Goal: Navigation & Orientation: Find specific page/section

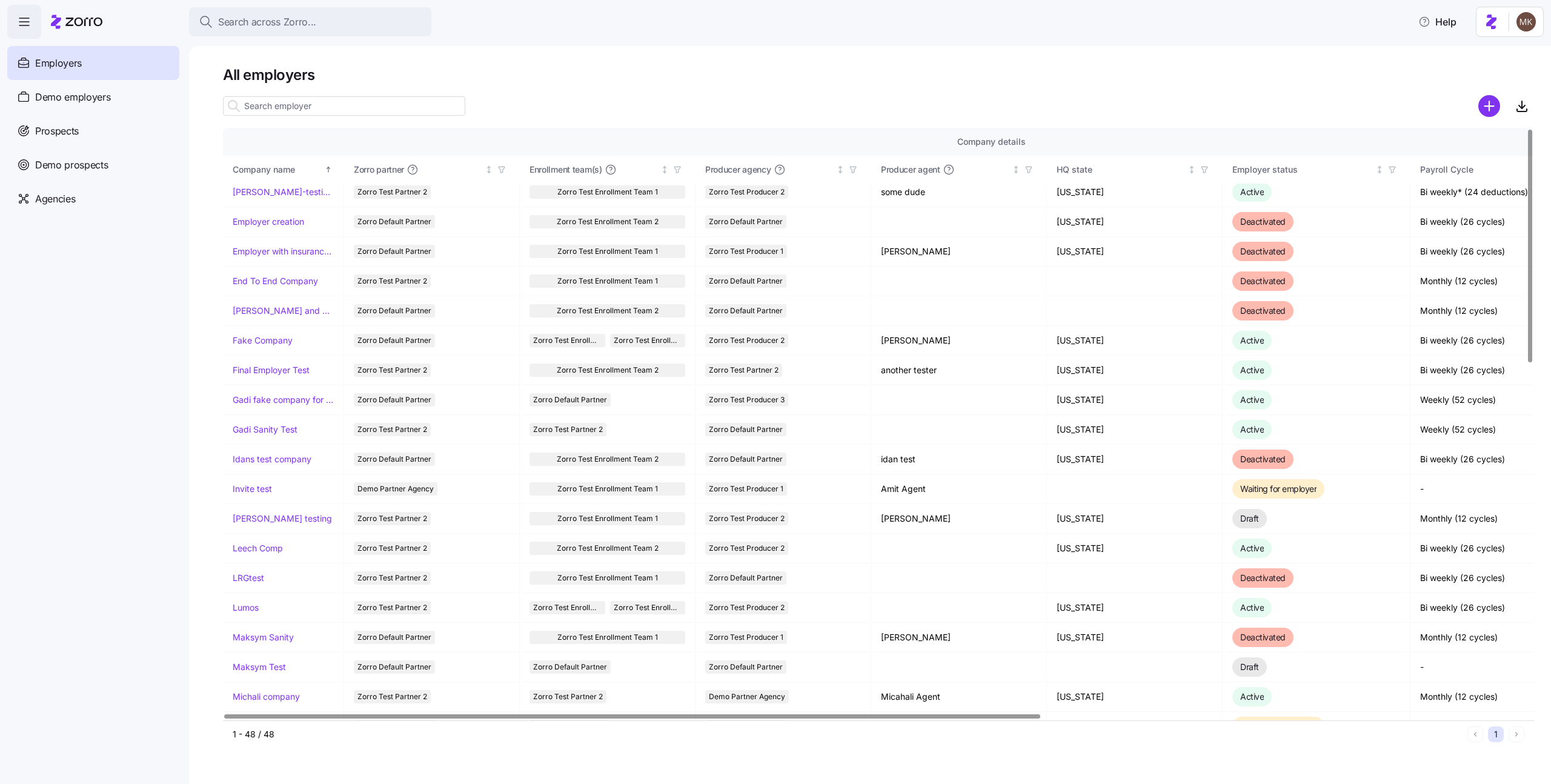
scroll to position [576, 0]
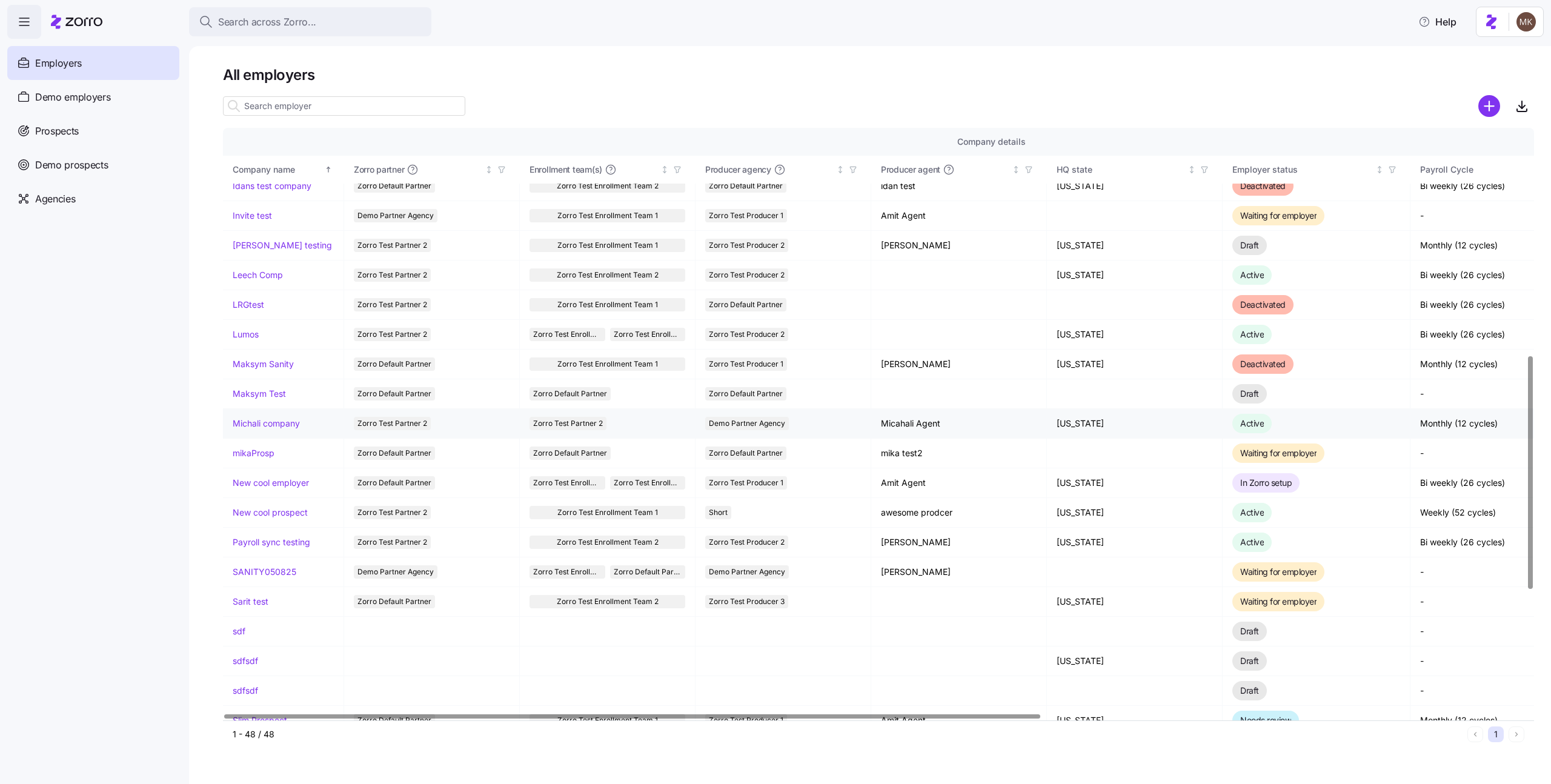
click at [272, 424] on link "Michali company" at bounding box center [266, 424] width 67 height 12
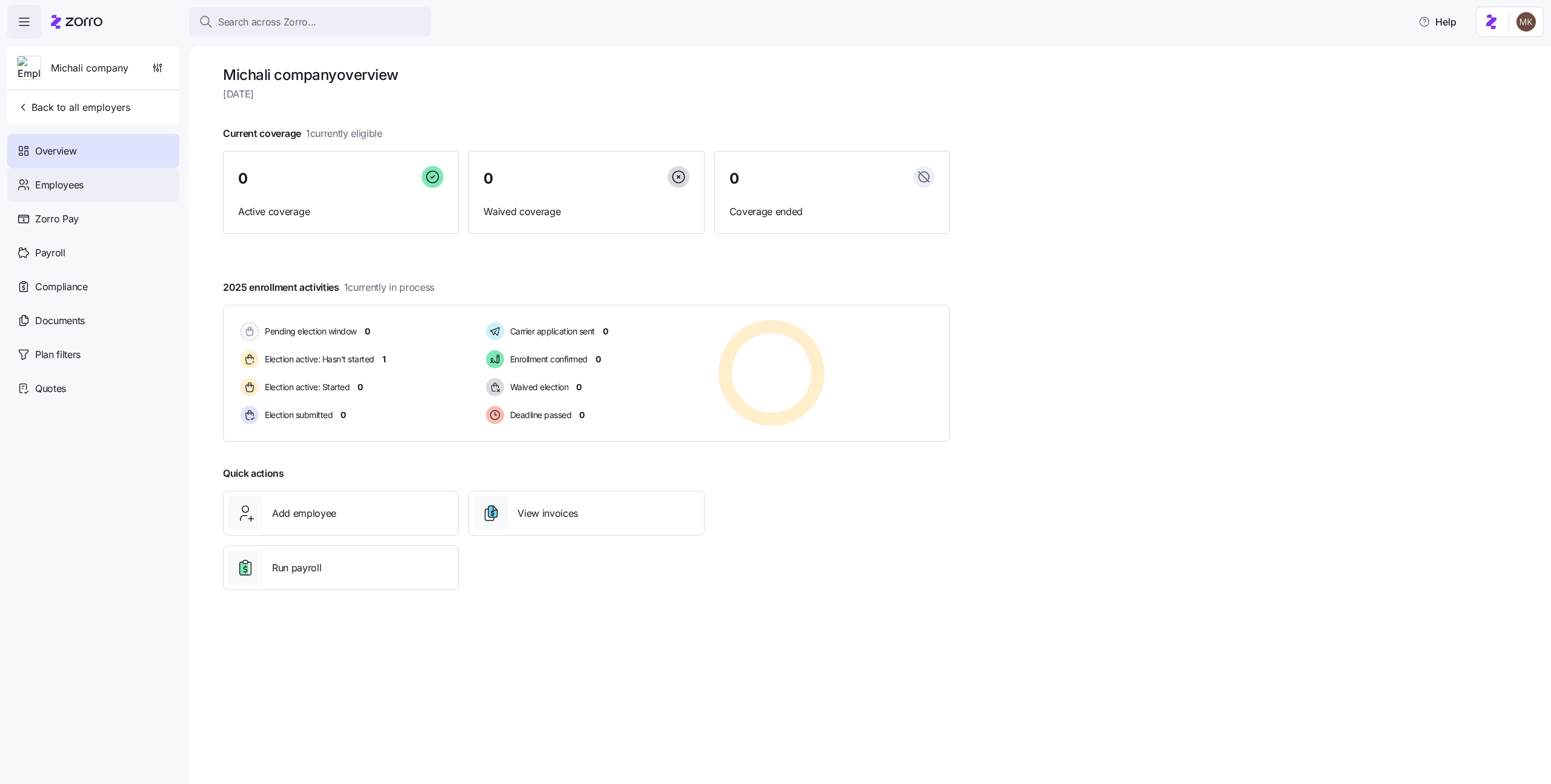
click at [99, 173] on div "Employees" at bounding box center [94, 185] width 172 height 34
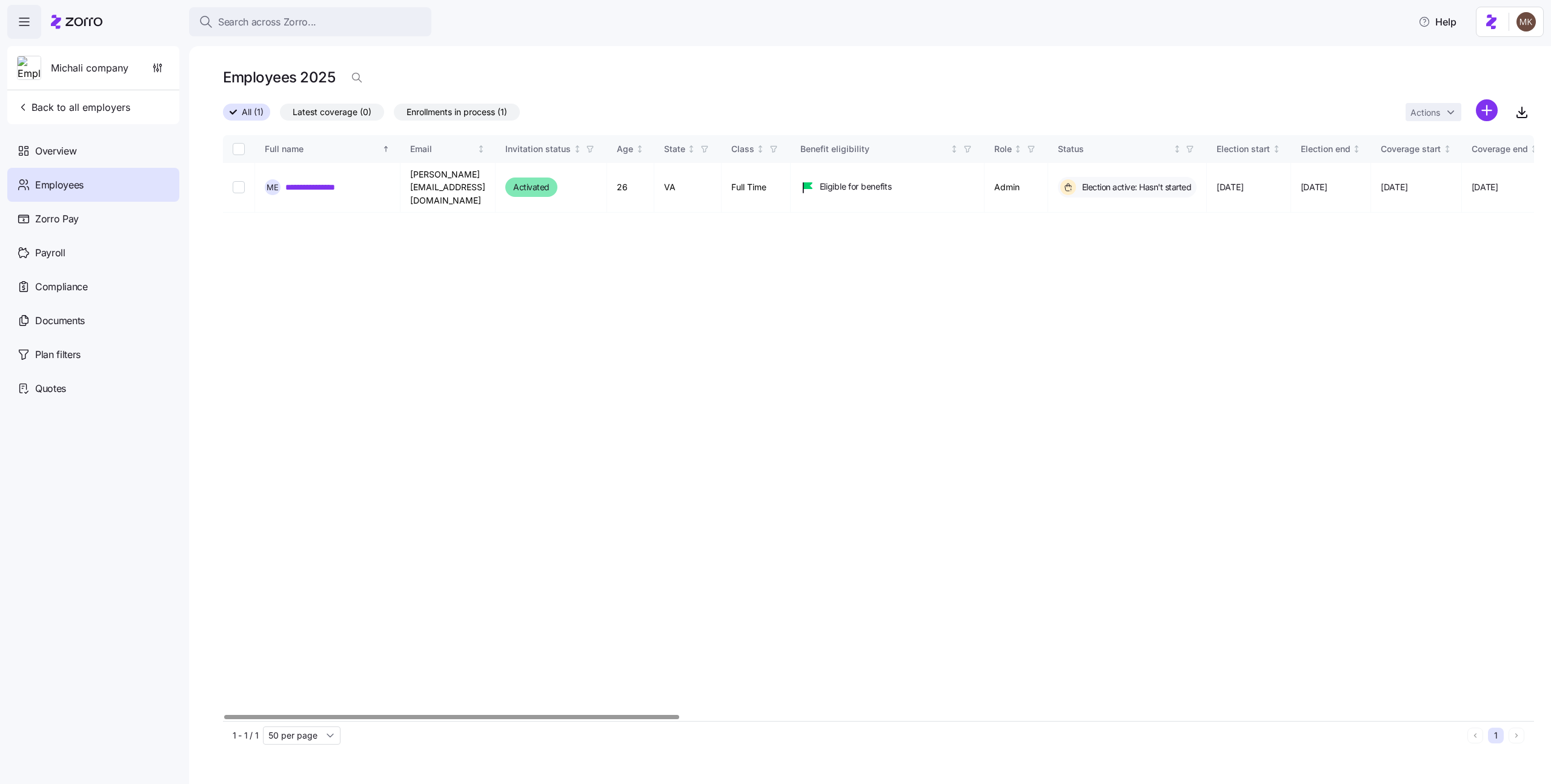
click at [282, 219] on div "**********" at bounding box center [879, 428] width 1311 height 585
click at [83, 184] on span "Employees" at bounding box center [59, 185] width 49 height 15
click at [129, 156] on div "Overview" at bounding box center [94, 151] width 172 height 34
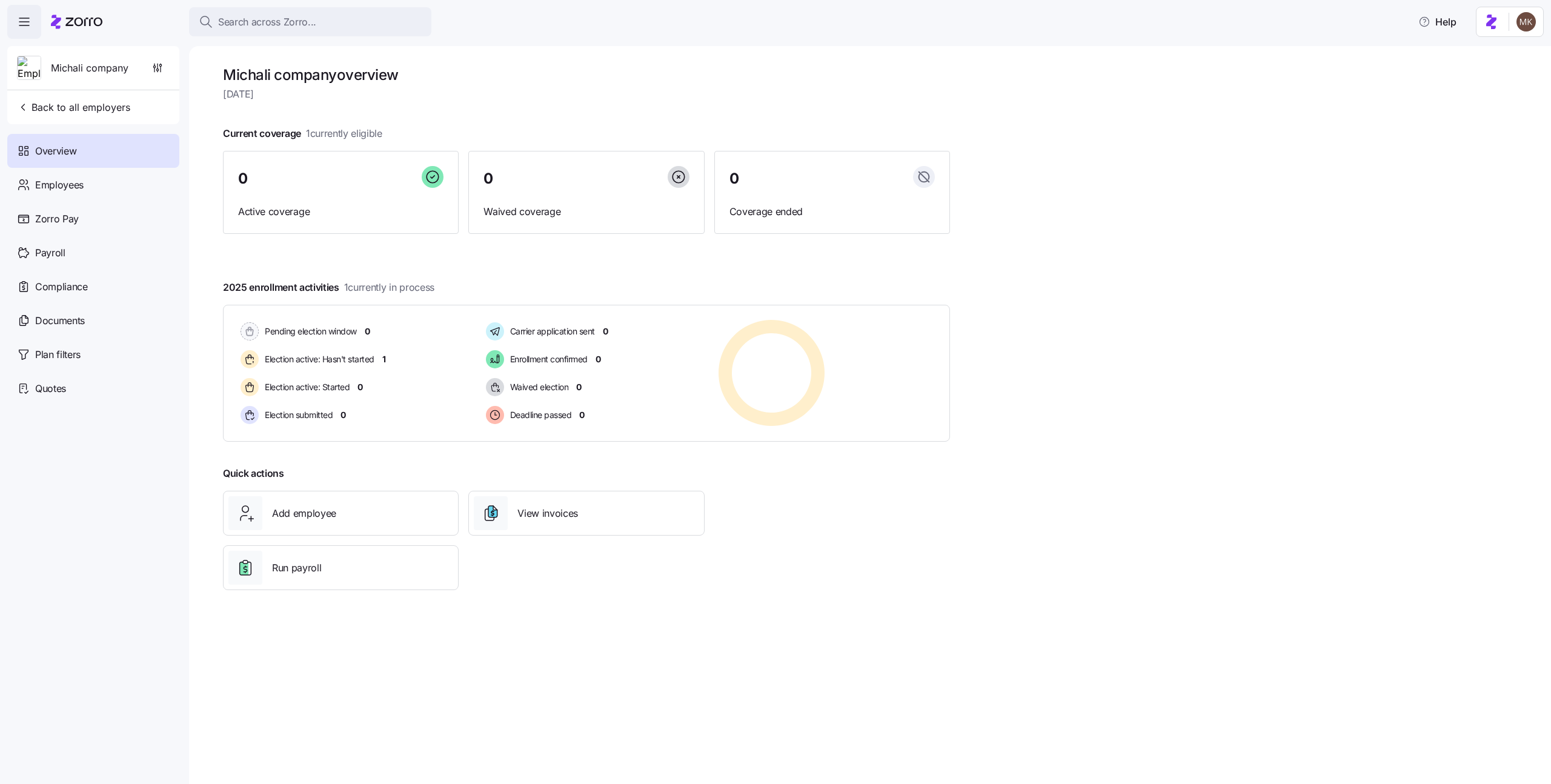
click at [124, 182] on div "Employees" at bounding box center [94, 185] width 172 height 34
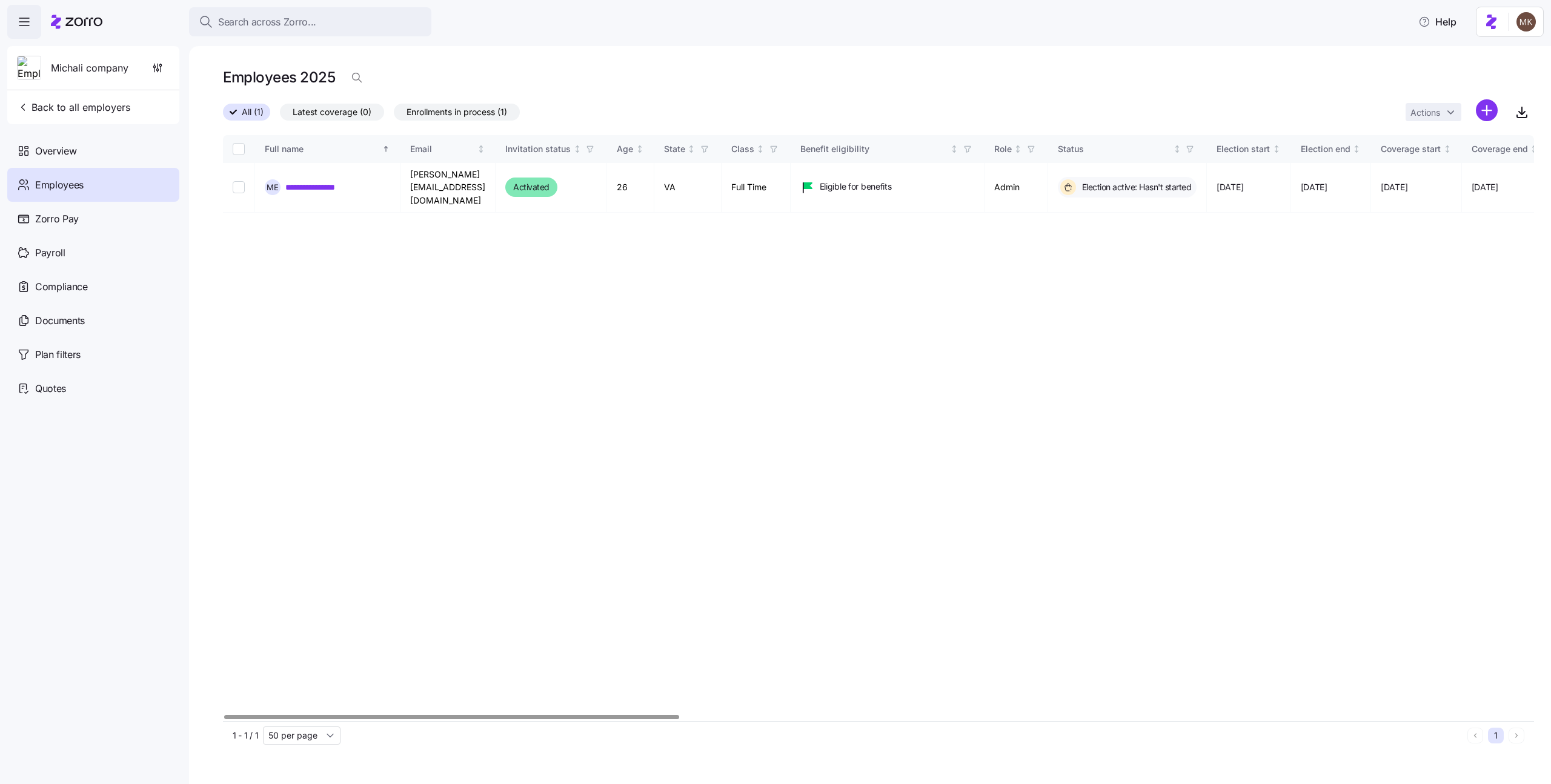
click at [79, 185] on span "Employees" at bounding box center [59, 185] width 49 height 15
click at [77, 156] on span "Overview" at bounding box center [55, 151] width 41 height 15
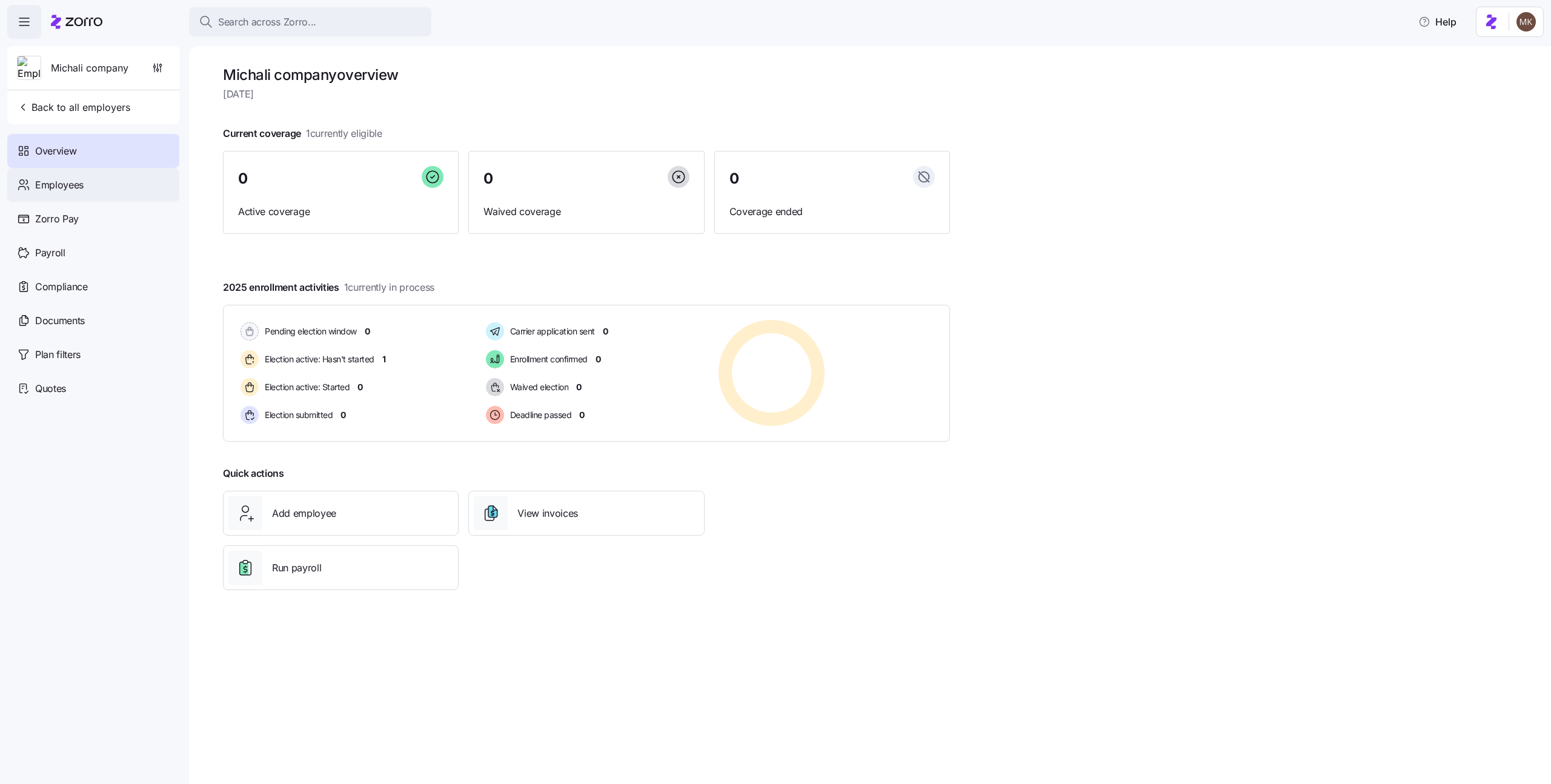
click at [74, 185] on span "Employees" at bounding box center [59, 185] width 49 height 15
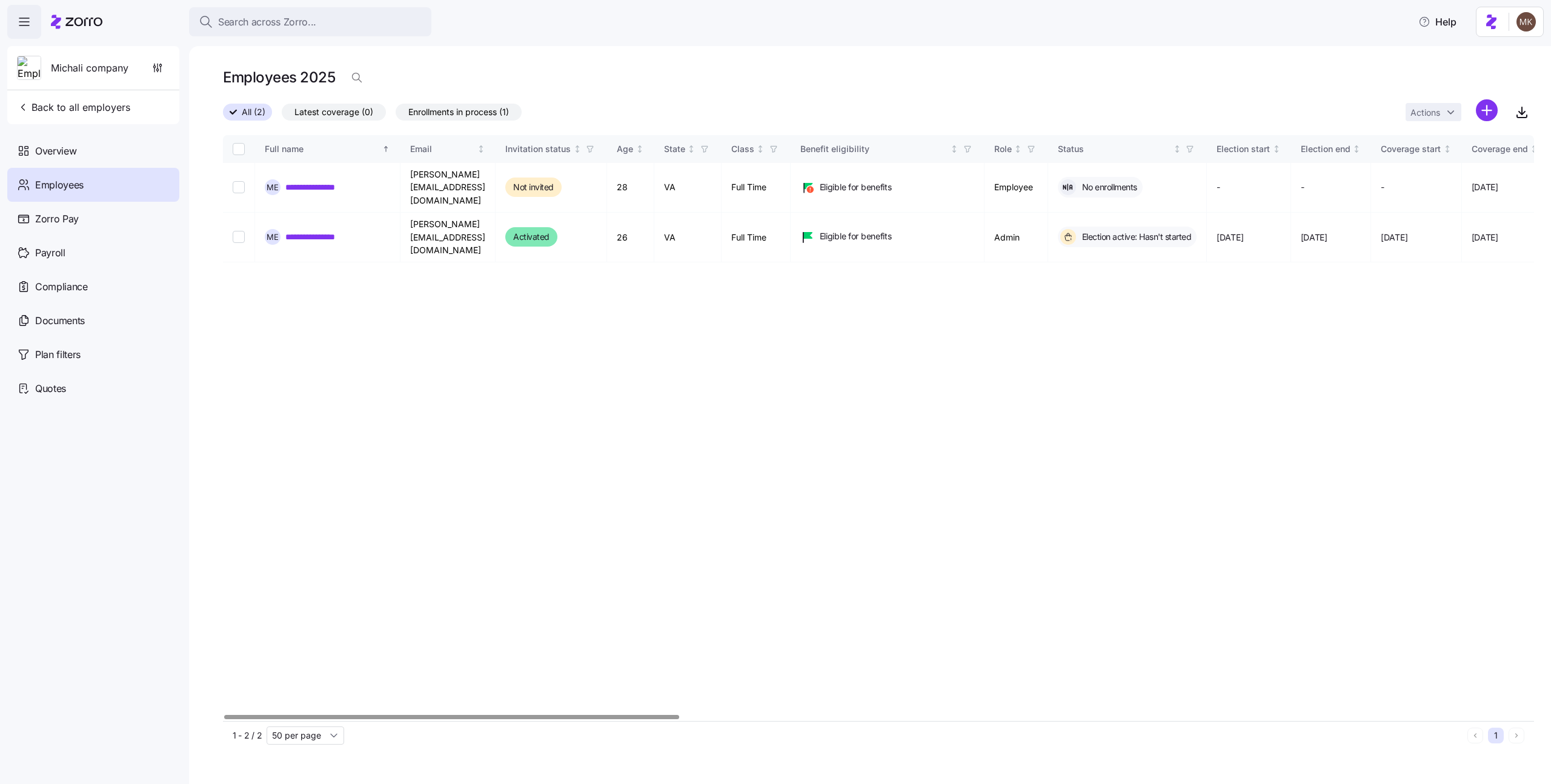
click at [263, 721] on div at bounding box center [879, 717] width 1311 height 8
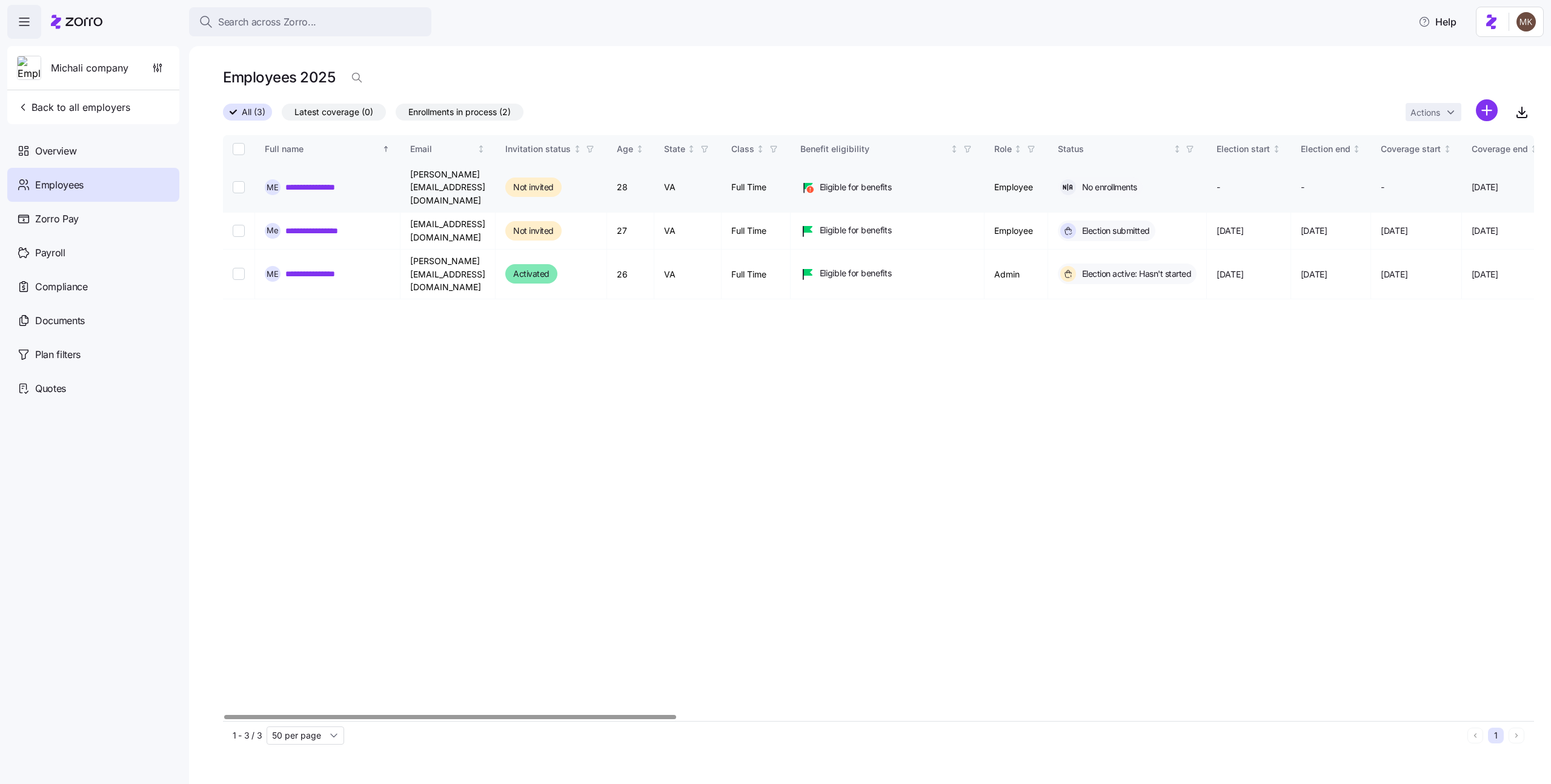
click at [236, 182] on input "Select record 1" at bounding box center [239, 187] width 12 height 12
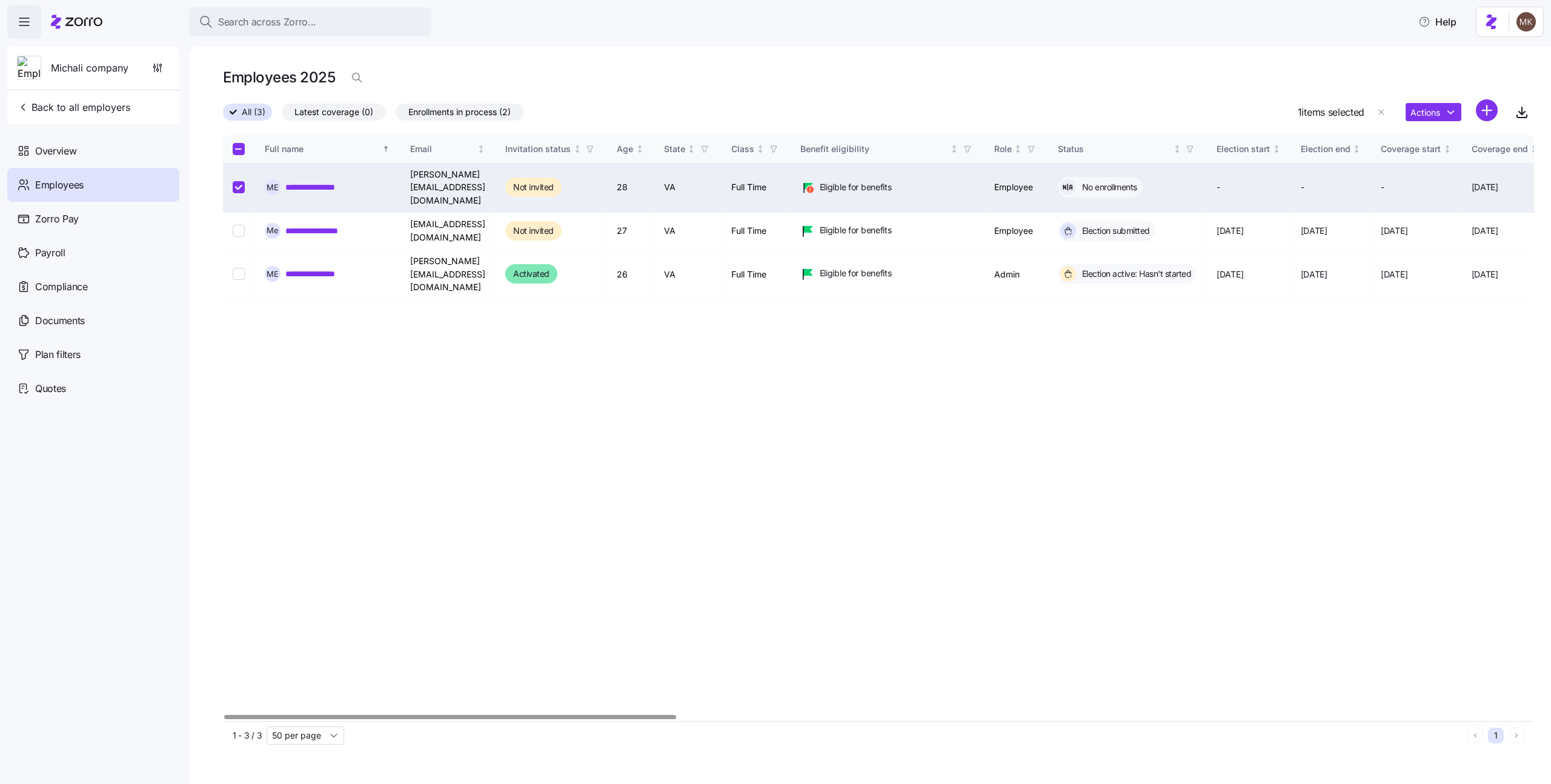
click at [242, 182] on input "Select record 1" at bounding box center [239, 187] width 12 height 12
checkbox input "false"
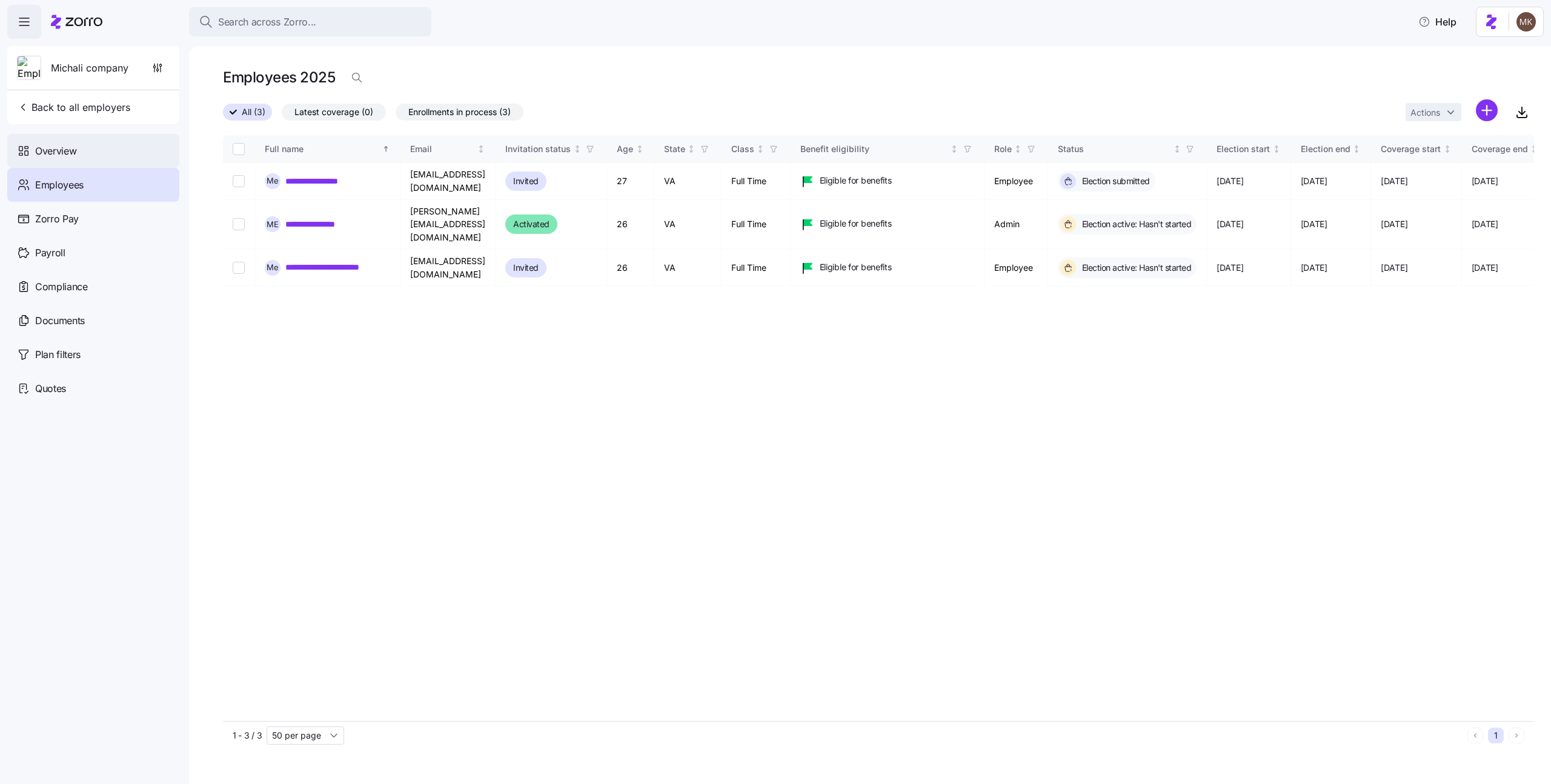
click at [67, 145] on span "Overview" at bounding box center [55, 151] width 41 height 15
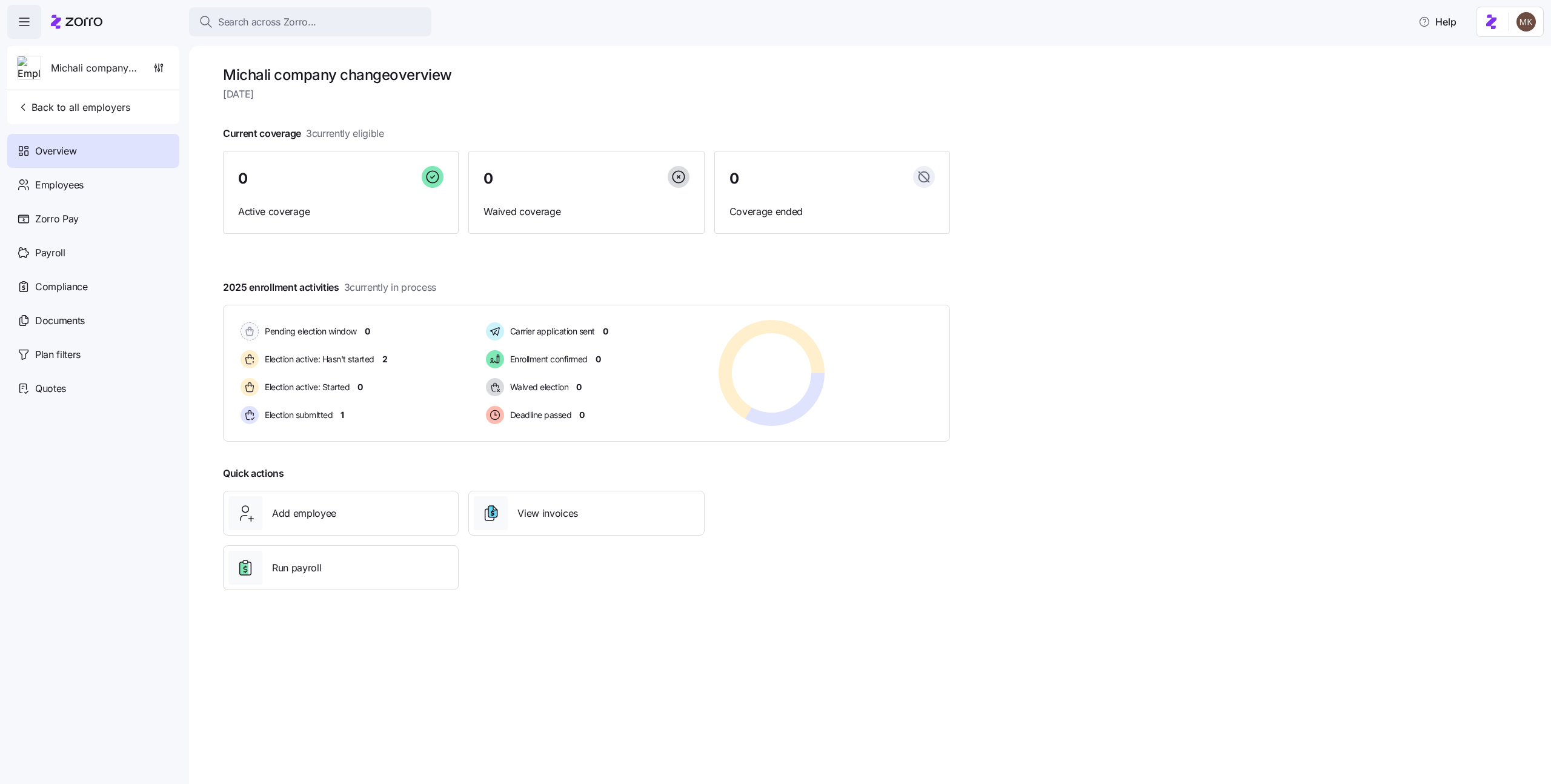
click at [66, 152] on span "Overview" at bounding box center [55, 151] width 41 height 15
